Goal: Information Seeking & Learning: Learn about a topic

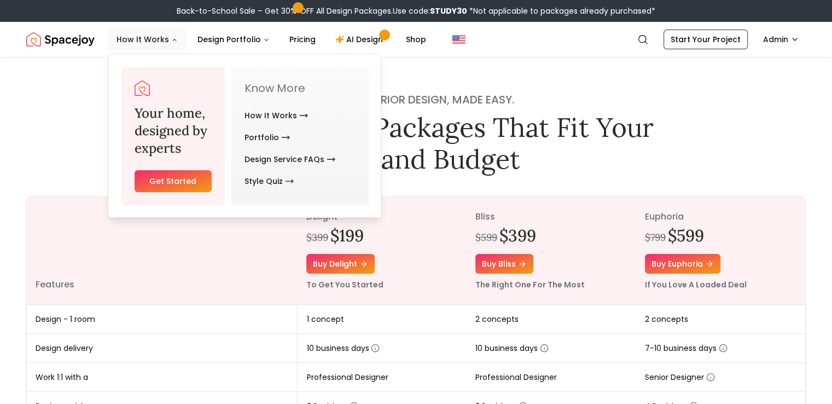
click at [162, 46] on button "How It Works" at bounding box center [147, 39] width 79 height 22
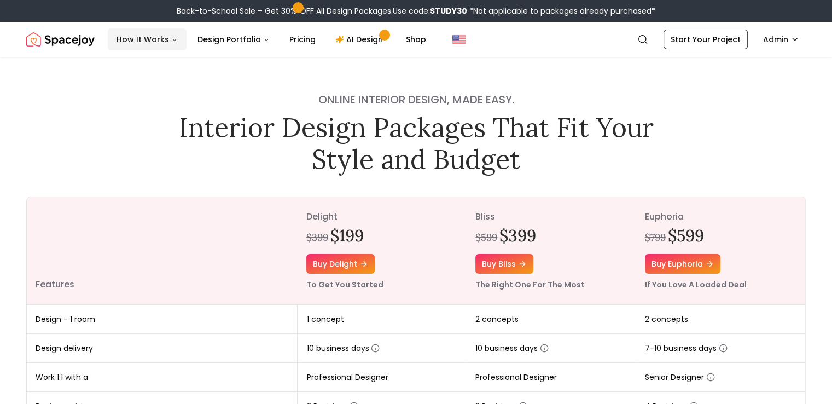
click at [159, 43] on button "How It Works" at bounding box center [147, 39] width 79 height 22
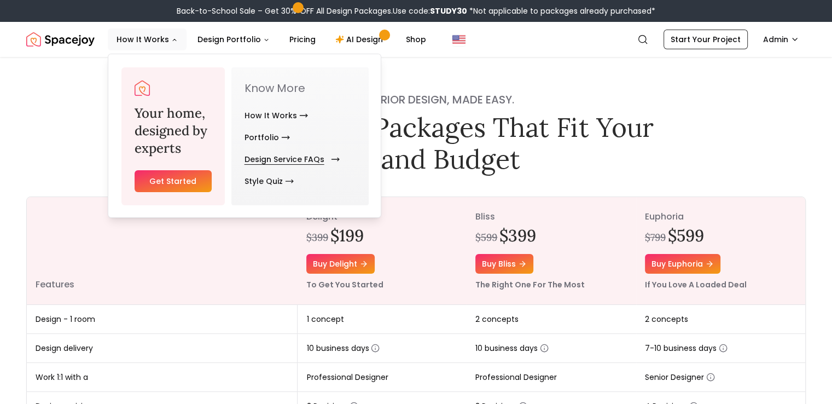
click at [301, 165] on link "Design Service FAQs" at bounding box center [290, 159] width 91 height 22
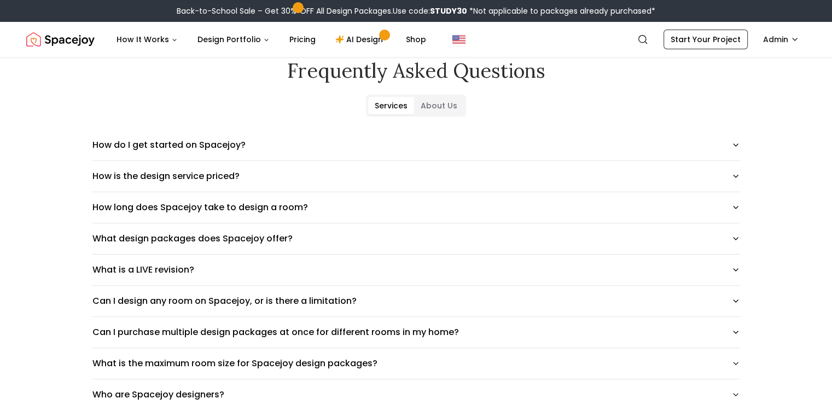
scroll to position [53, 0]
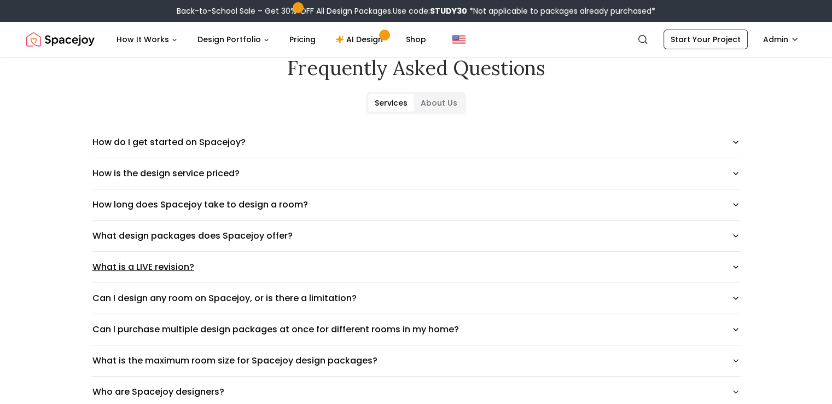
click at [740, 260] on button "What is a LIVE revision?" at bounding box center [416, 267] width 648 height 31
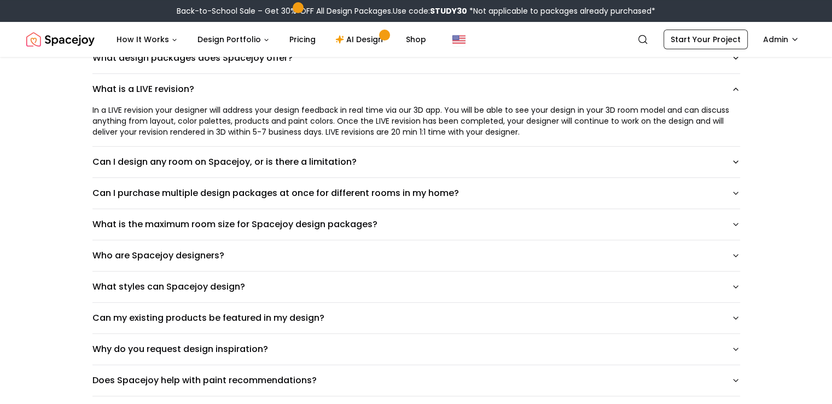
scroll to position [232, 0]
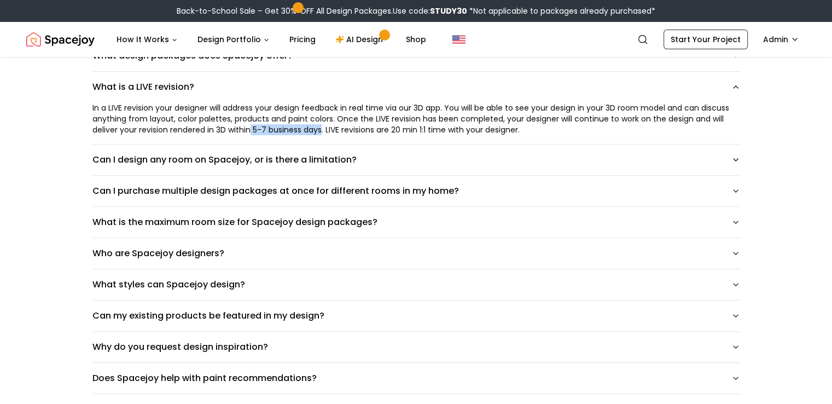
drag, startPoint x: 214, startPoint y: 130, endPoint x: 284, endPoint y: 127, distance: 70.1
click at [284, 127] on div "In a LIVE revision your designer will address your design feedback in real time…" at bounding box center [416, 118] width 648 height 33
copy div "5-7 business days"
